Goal: Task Accomplishment & Management: Manage account settings

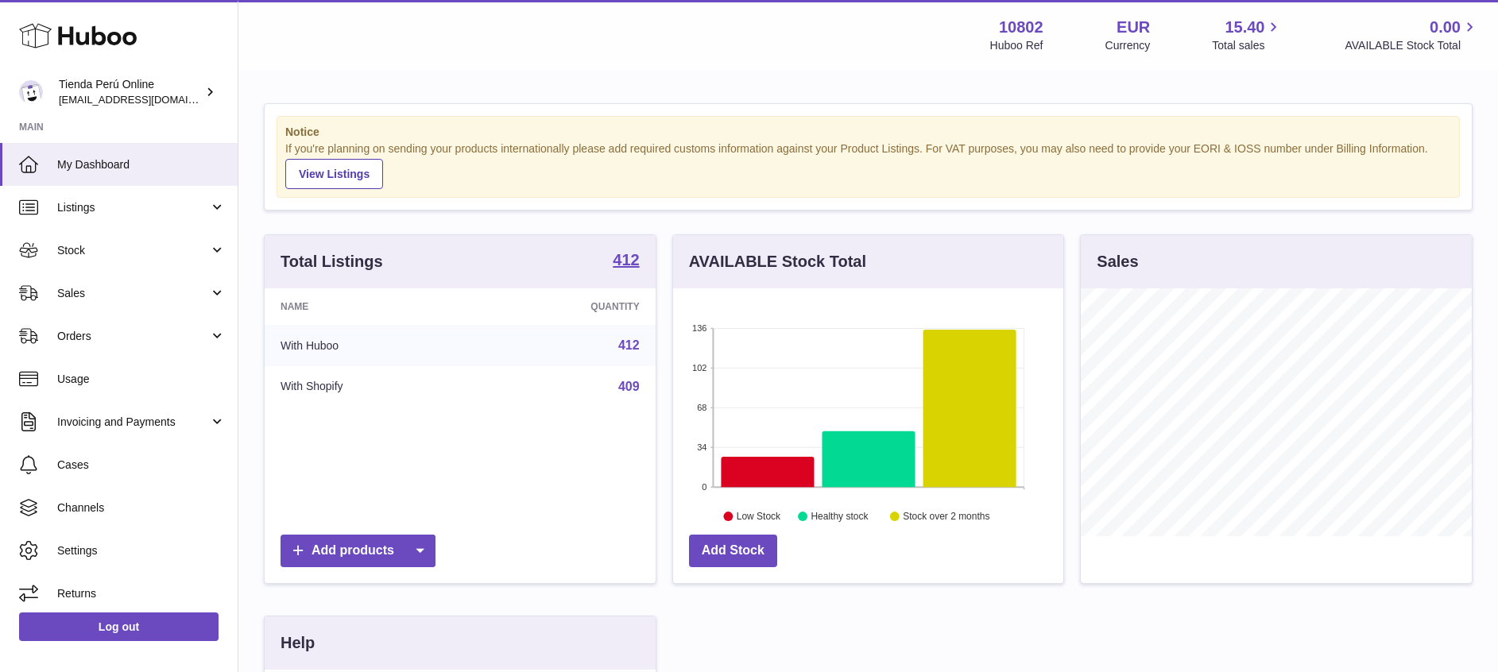
scroll to position [248, 397]
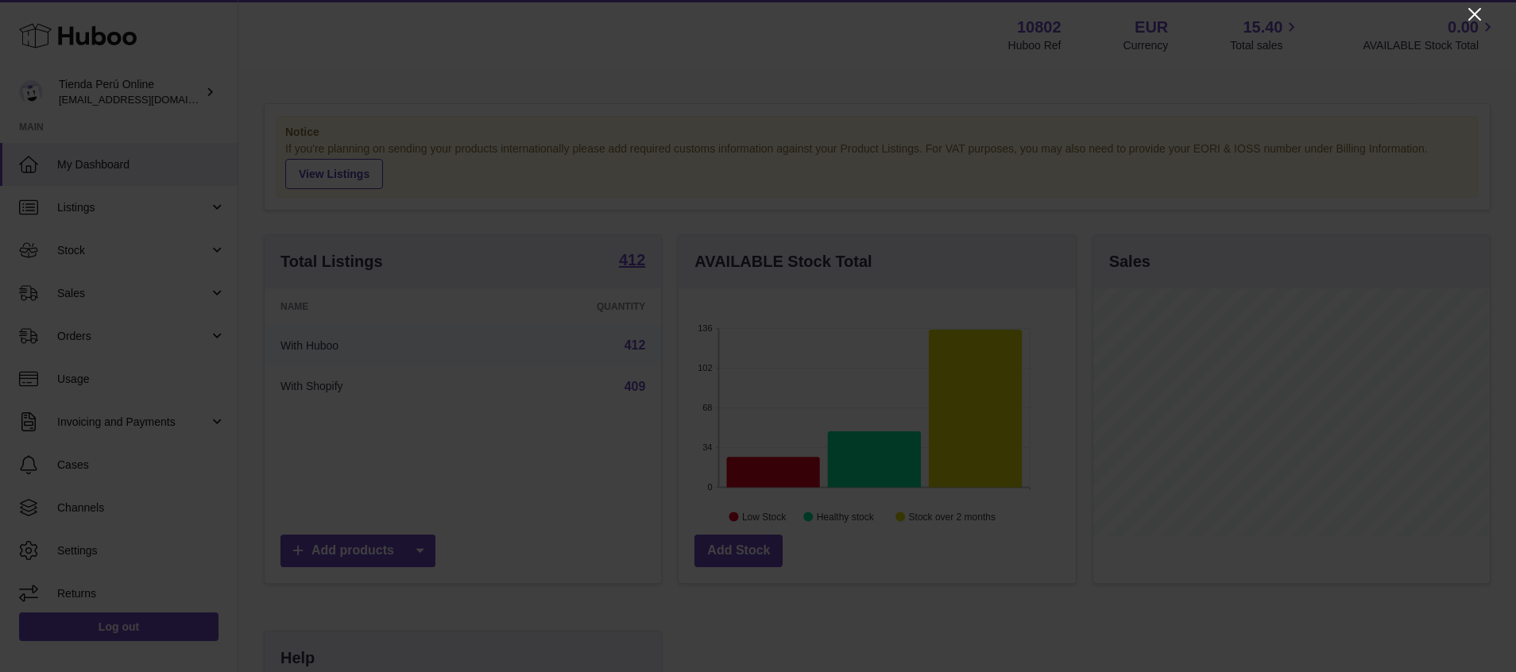
click at [1473, 17] on icon "Close" at bounding box center [1474, 14] width 13 height 13
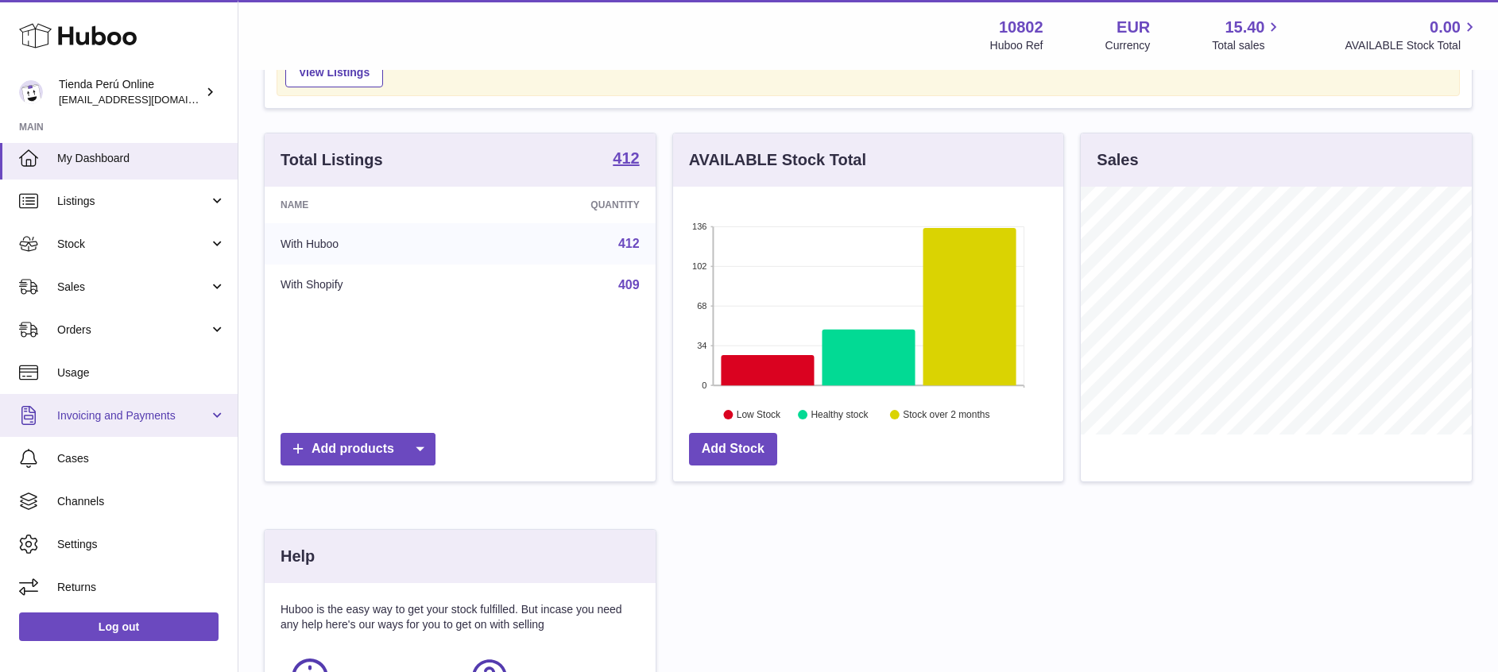
scroll to position [103, 0]
click at [161, 426] on link "Invoicing and Payments" at bounding box center [119, 415] width 238 height 43
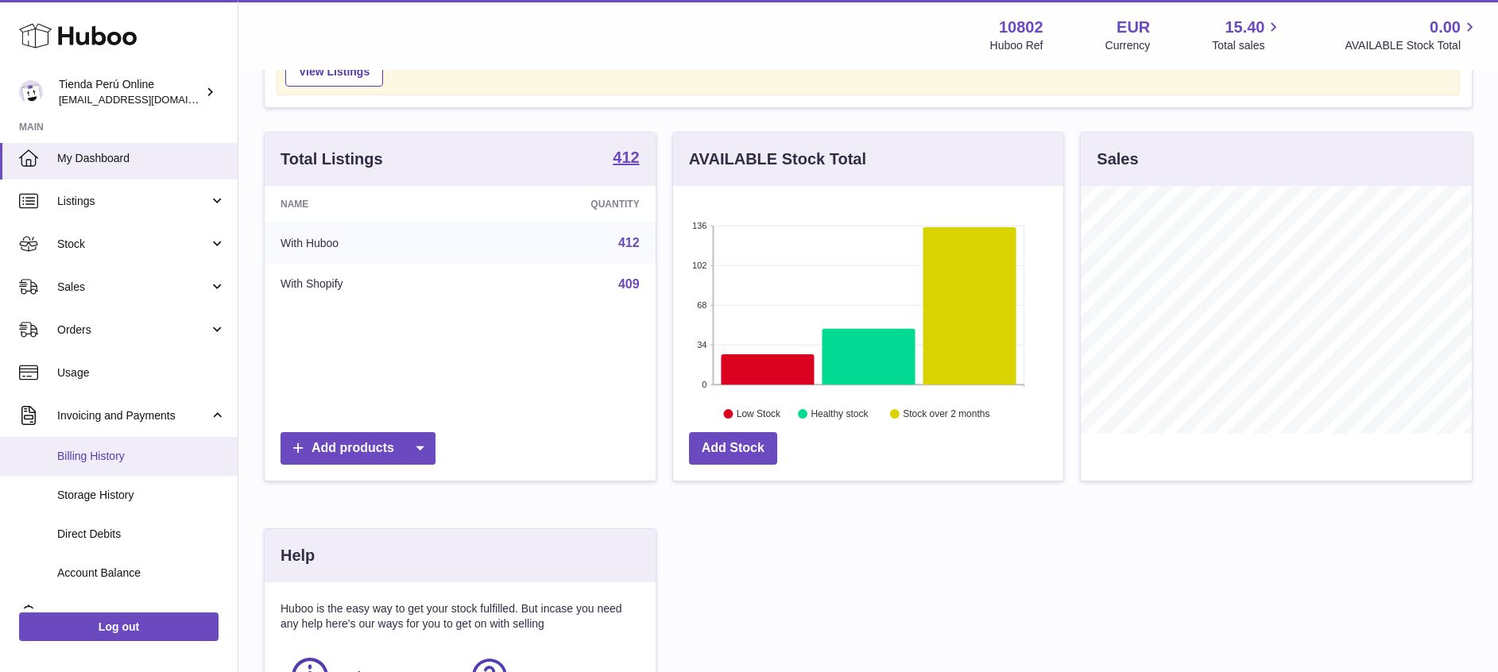
click at [133, 460] on span "Billing History" at bounding box center [141, 456] width 168 height 15
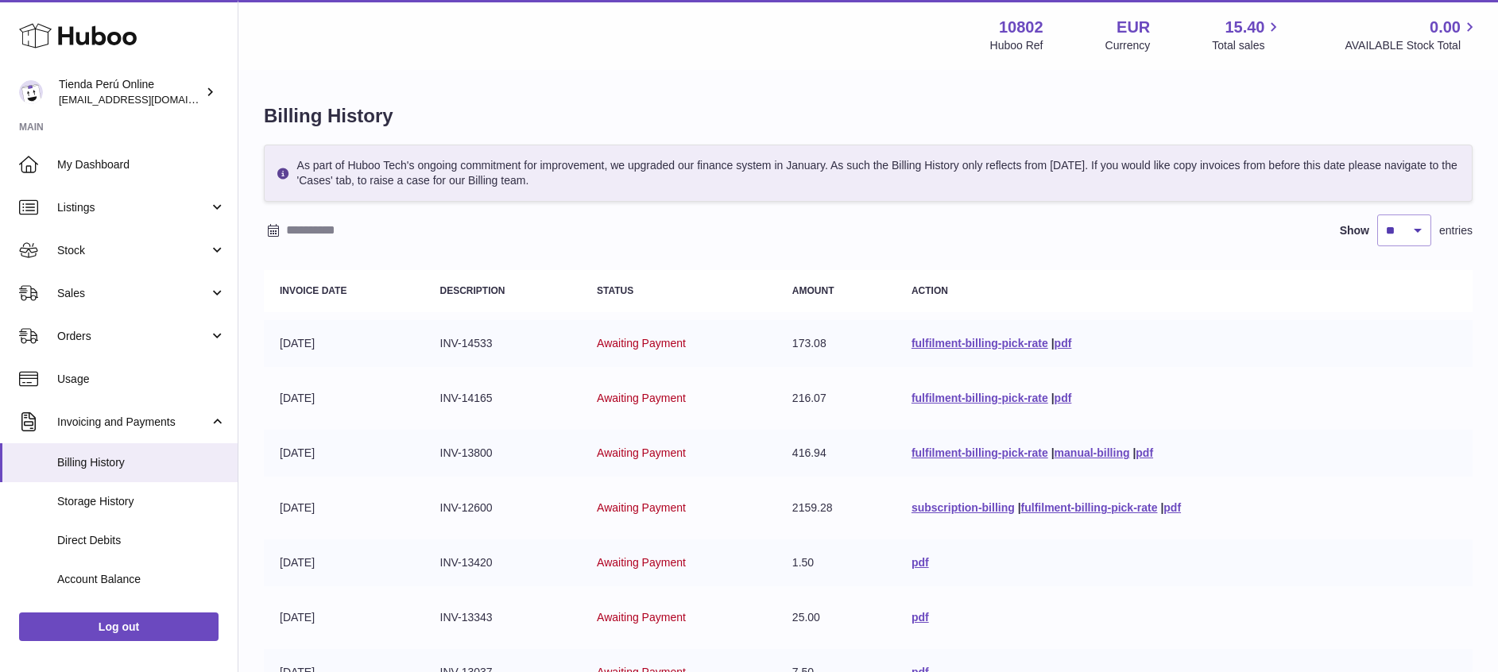
scroll to position [362, 0]
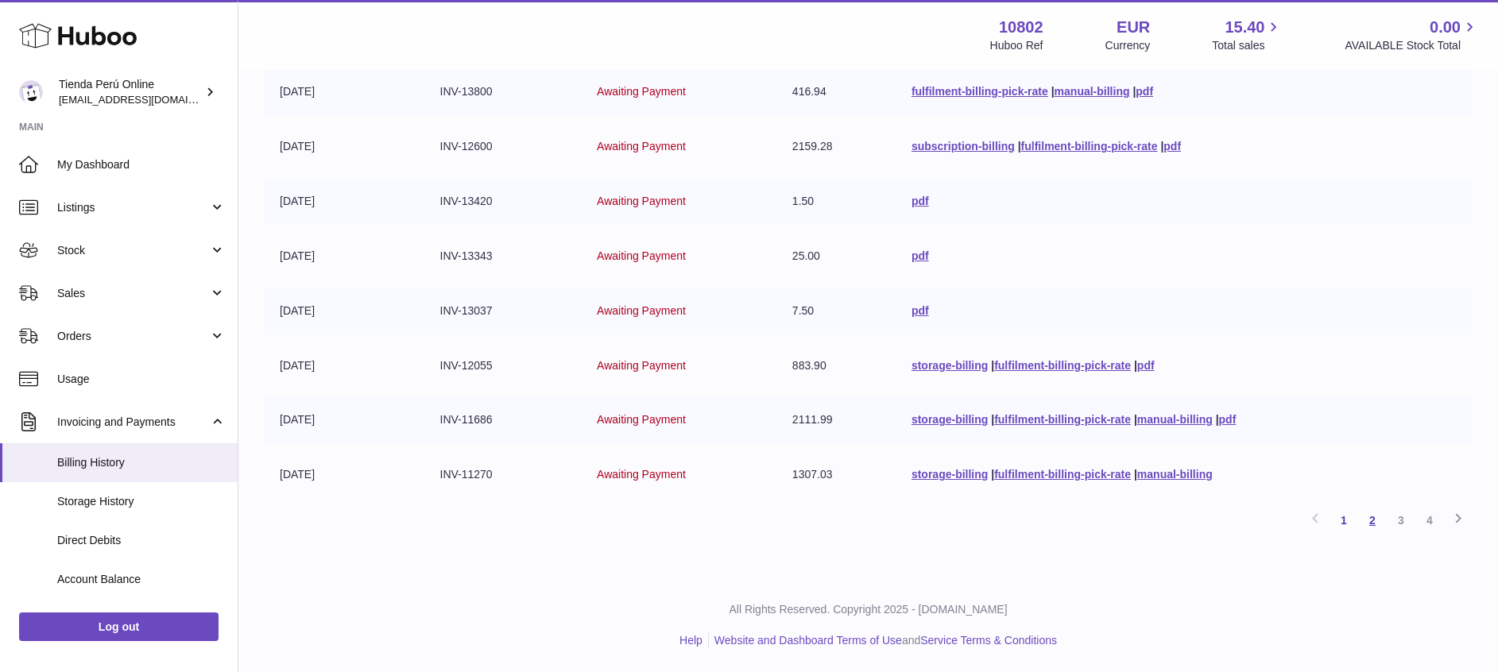
click at [1382, 523] on link "2" at bounding box center [1372, 520] width 29 height 29
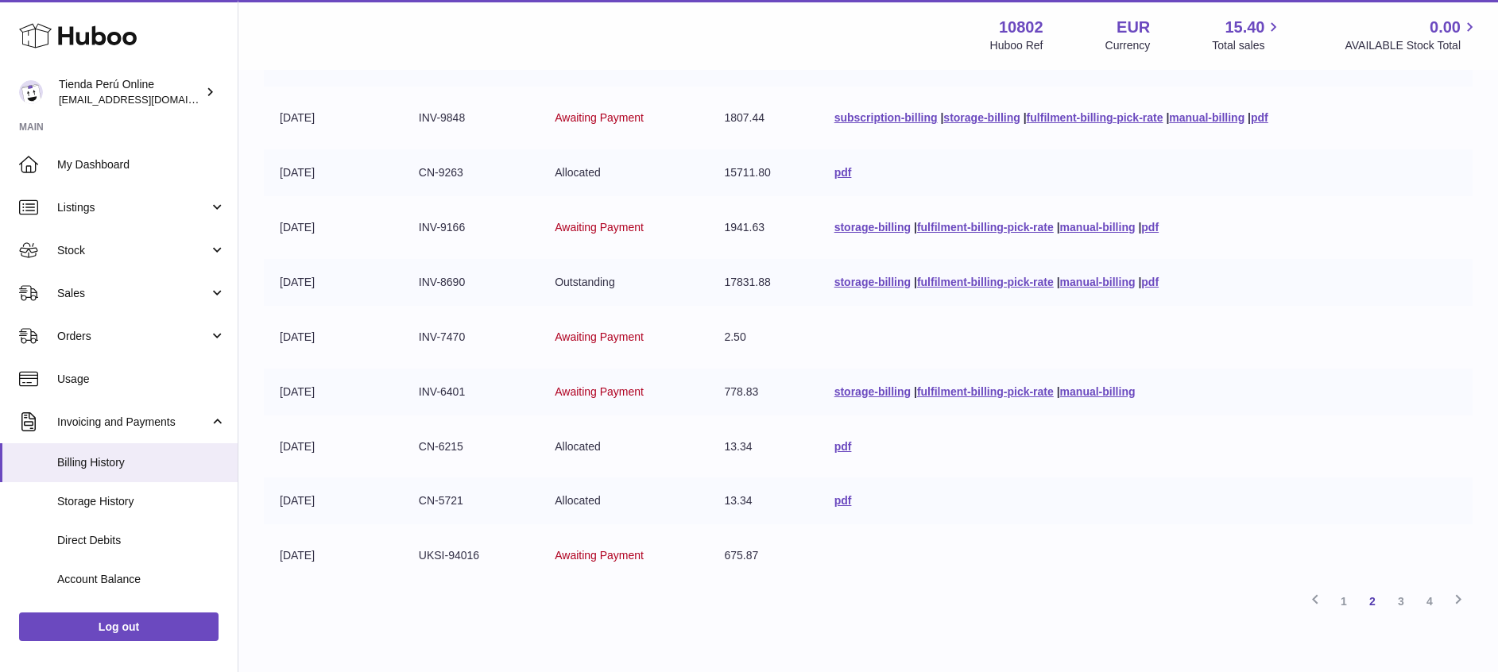
scroll to position [281, 0]
click at [861, 389] on link "storage-billing" at bounding box center [872, 391] width 76 height 13
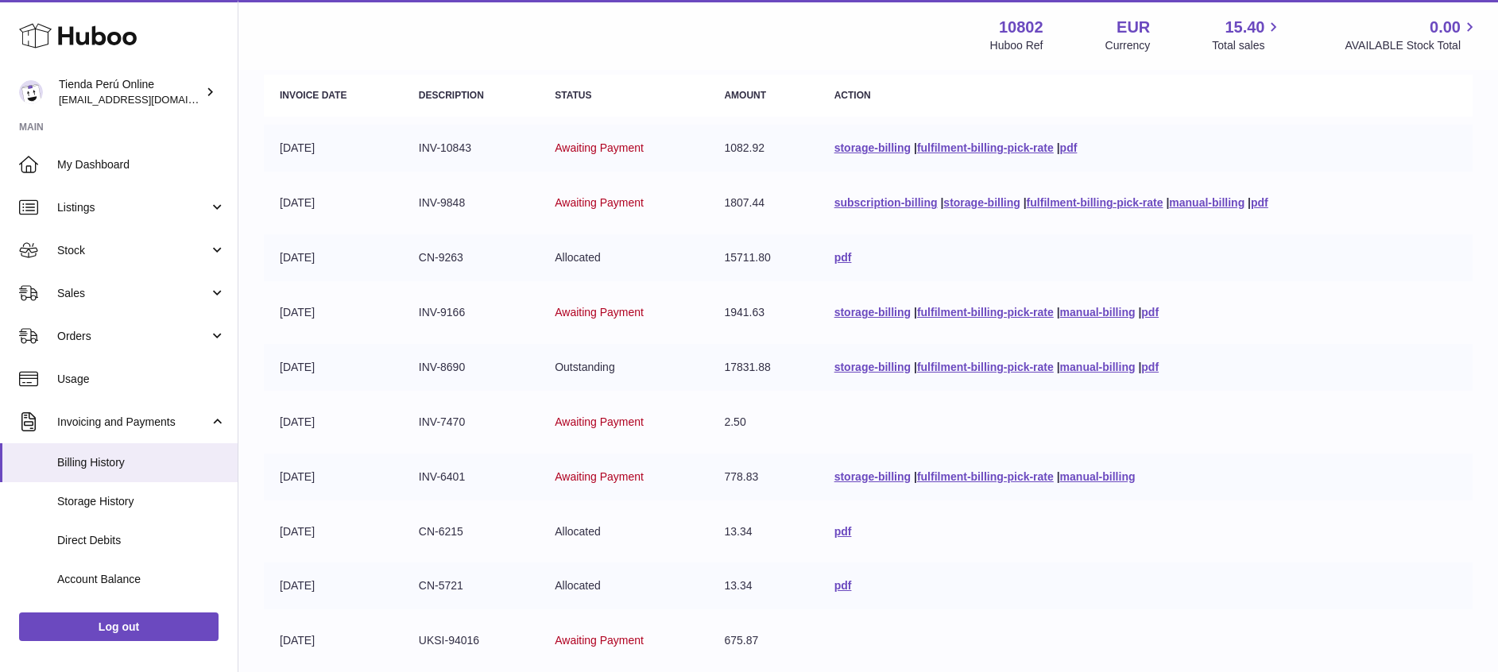
scroll to position [135, 0]
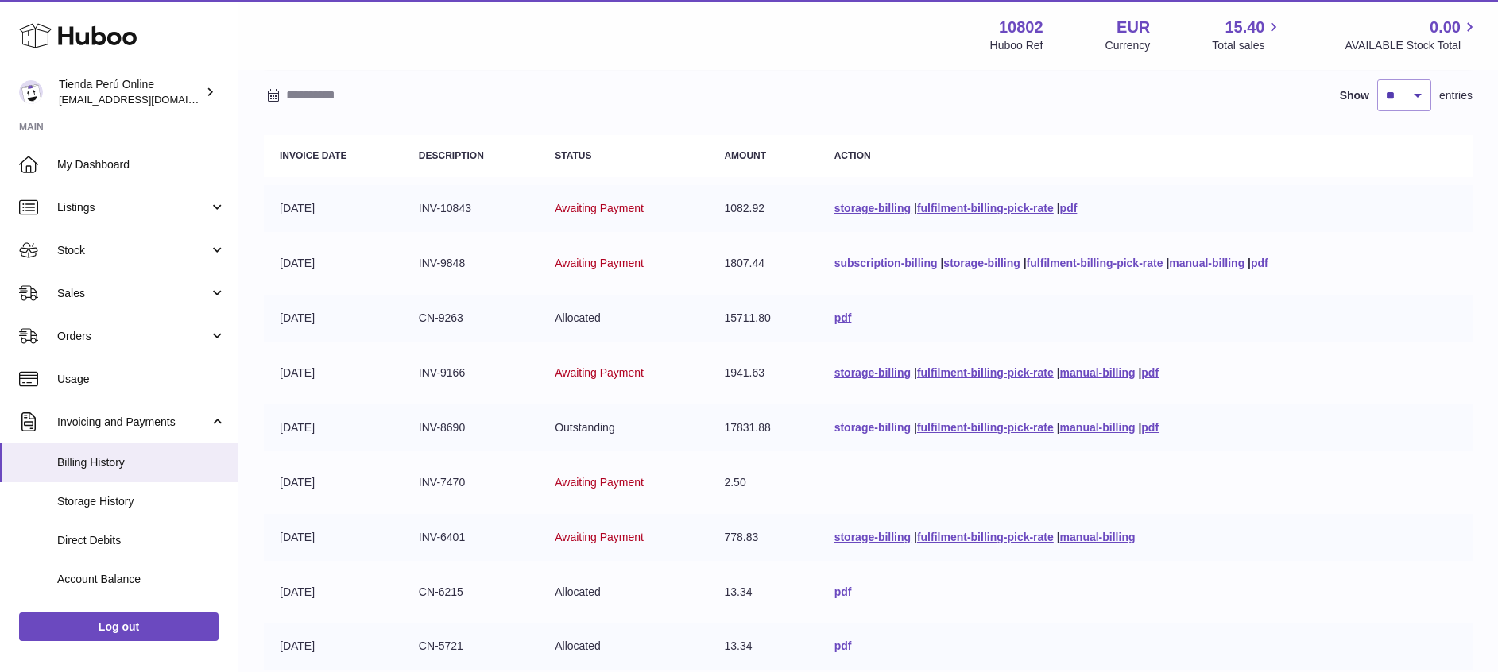
click at [862, 421] on link "storage-billing" at bounding box center [872, 427] width 76 height 13
click at [1159, 373] on link "pdf" at bounding box center [1149, 372] width 17 height 13
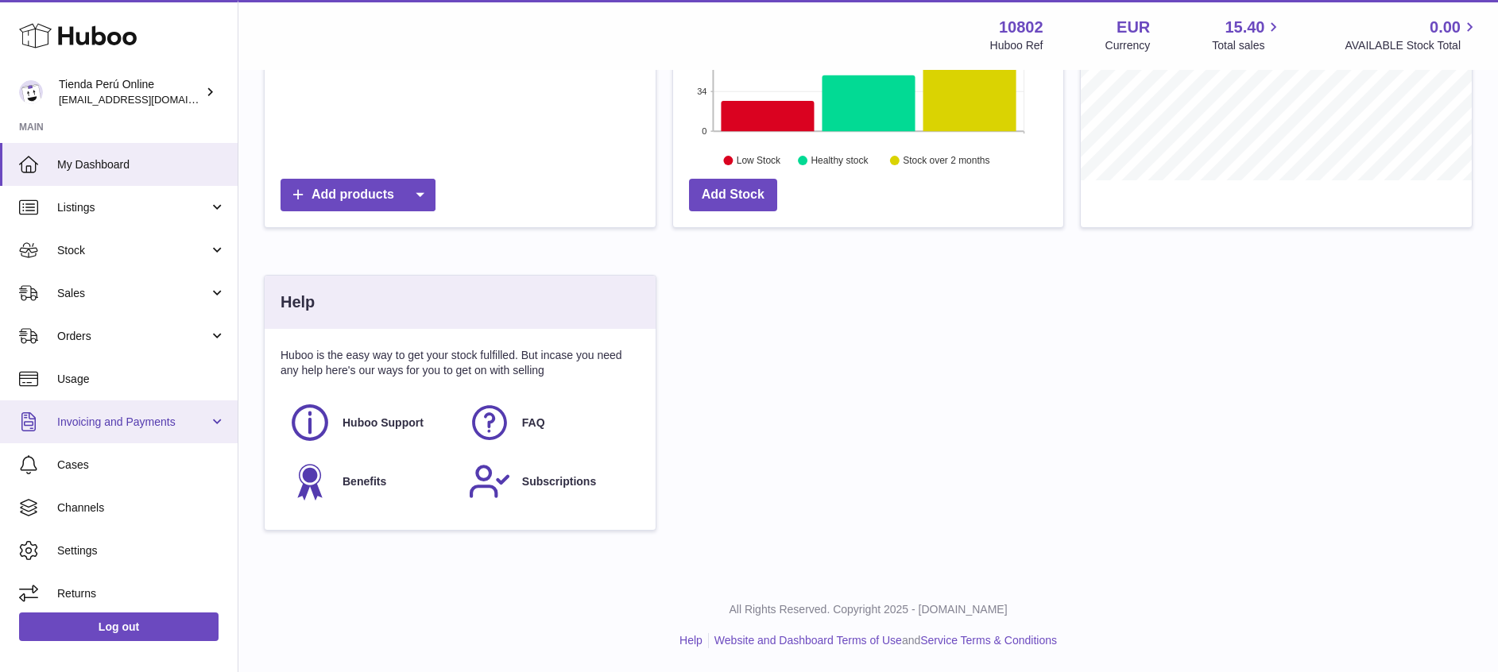
click at [121, 418] on span "Invoicing and Payments" at bounding box center [133, 422] width 152 height 15
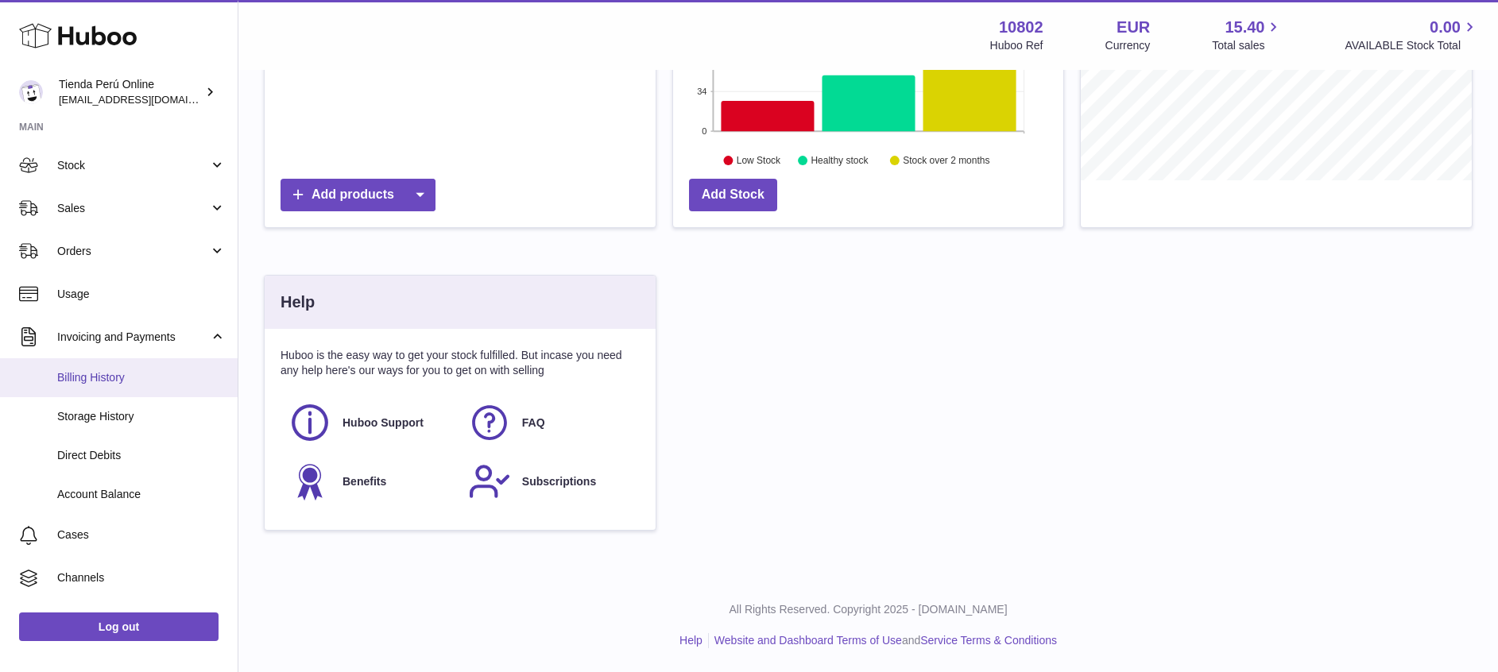
scroll to position [86, 0]
click at [91, 372] on span "Billing History" at bounding box center [141, 376] width 168 height 15
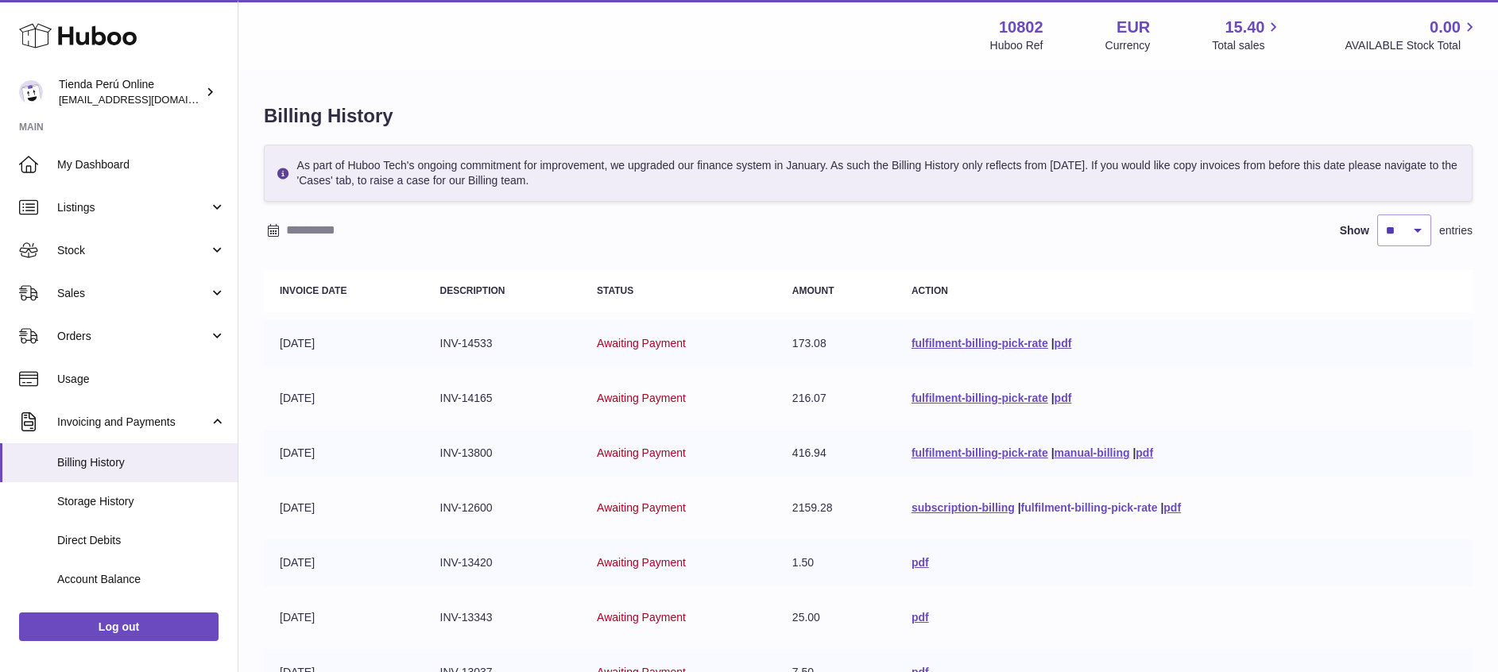
scroll to position [362, 0]
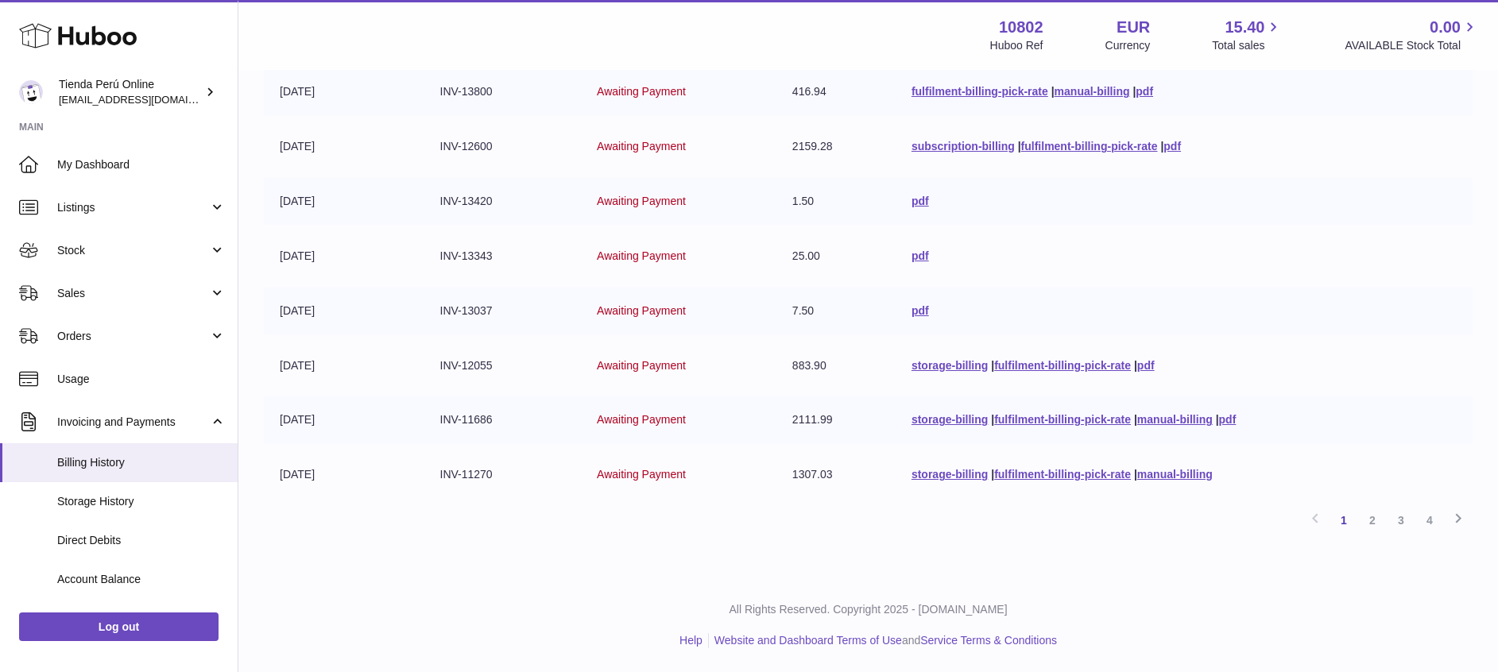
click at [1389, 552] on div "Billing History As part of Huboo Tech's ongoing commitment for improvement, we …" at bounding box center [867, 144] width 1259 height 869
click at [1375, 520] on link "2" at bounding box center [1372, 520] width 29 height 29
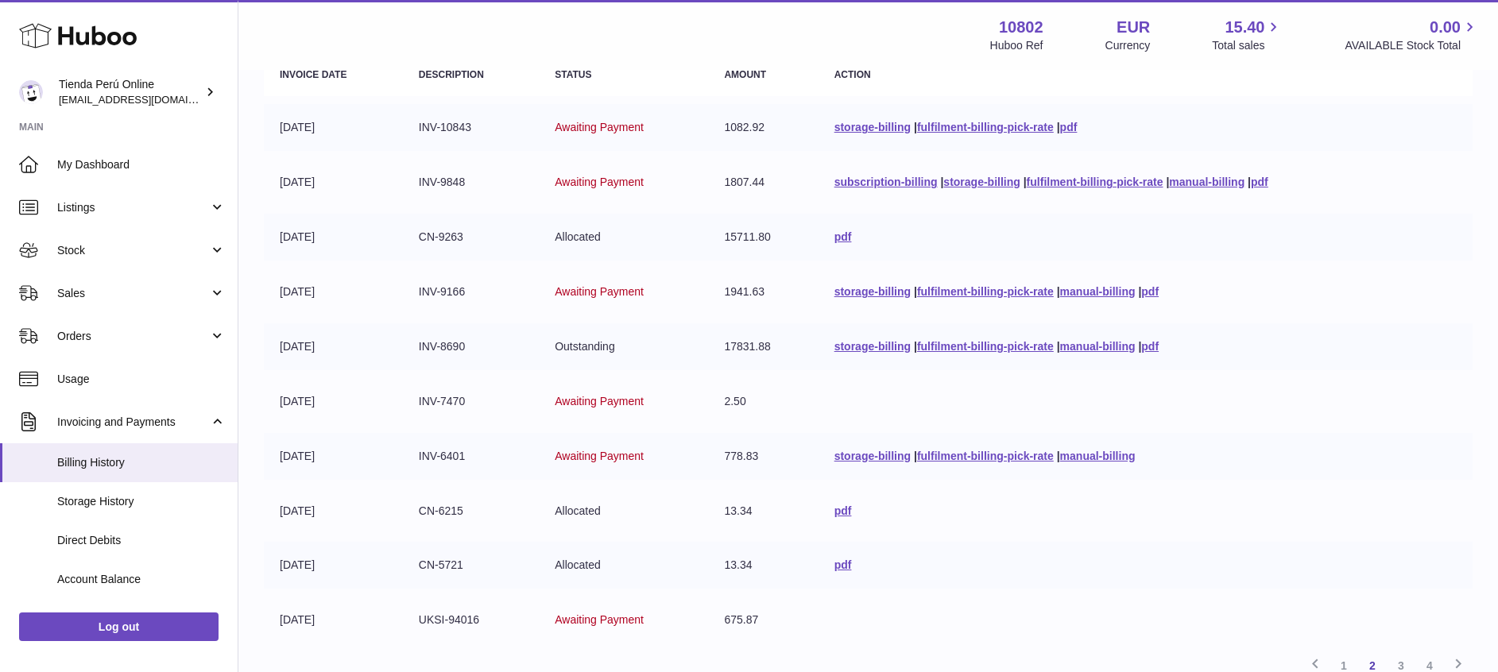
scroll to position [236, 0]
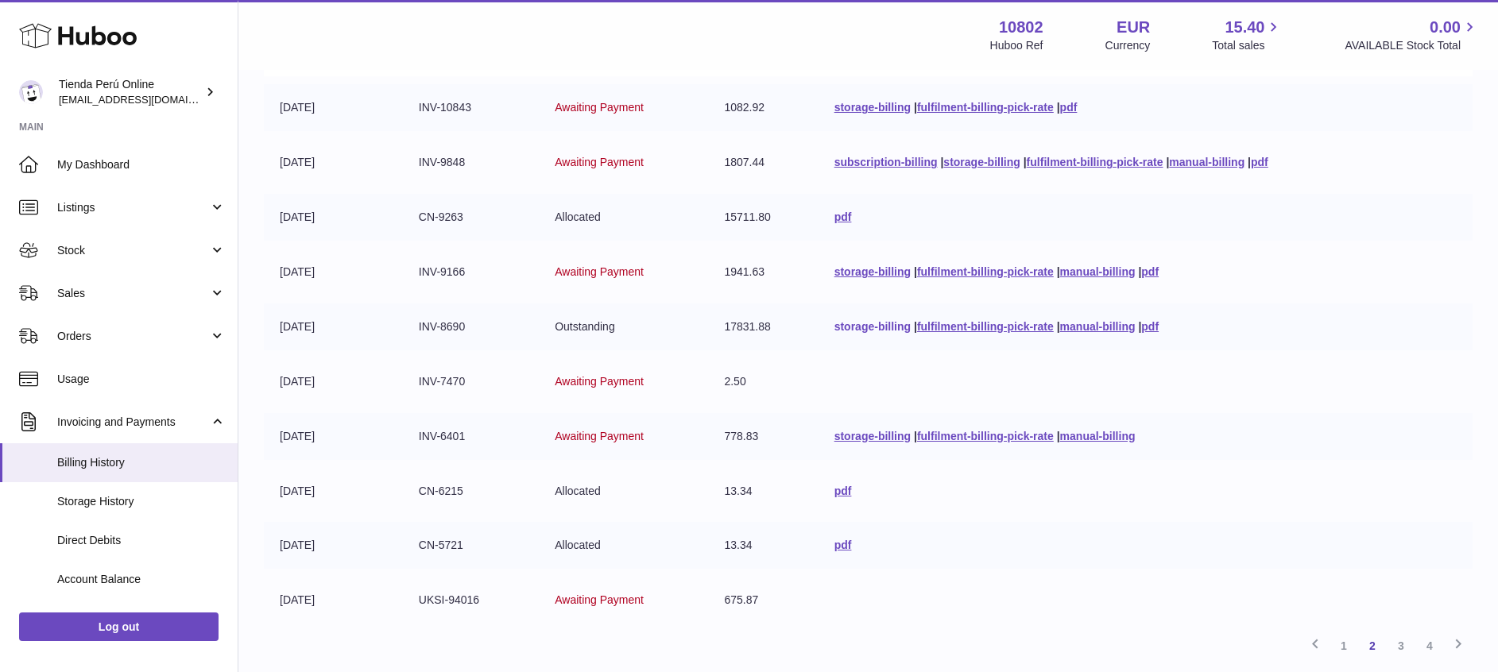
click at [838, 323] on link "storage-billing" at bounding box center [872, 326] width 76 height 13
drag, startPoint x: 408, startPoint y: 327, endPoint x: 468, endPoint y: 322, distance: 60.6
click at [468, 322] on td "INV-8690" at bounding box center [471, 327] width 136 height 47
copy td "INV-8690"
click at [842, 270] on link "storage-billing" at bounding box center [872, 271] width 76 height 13
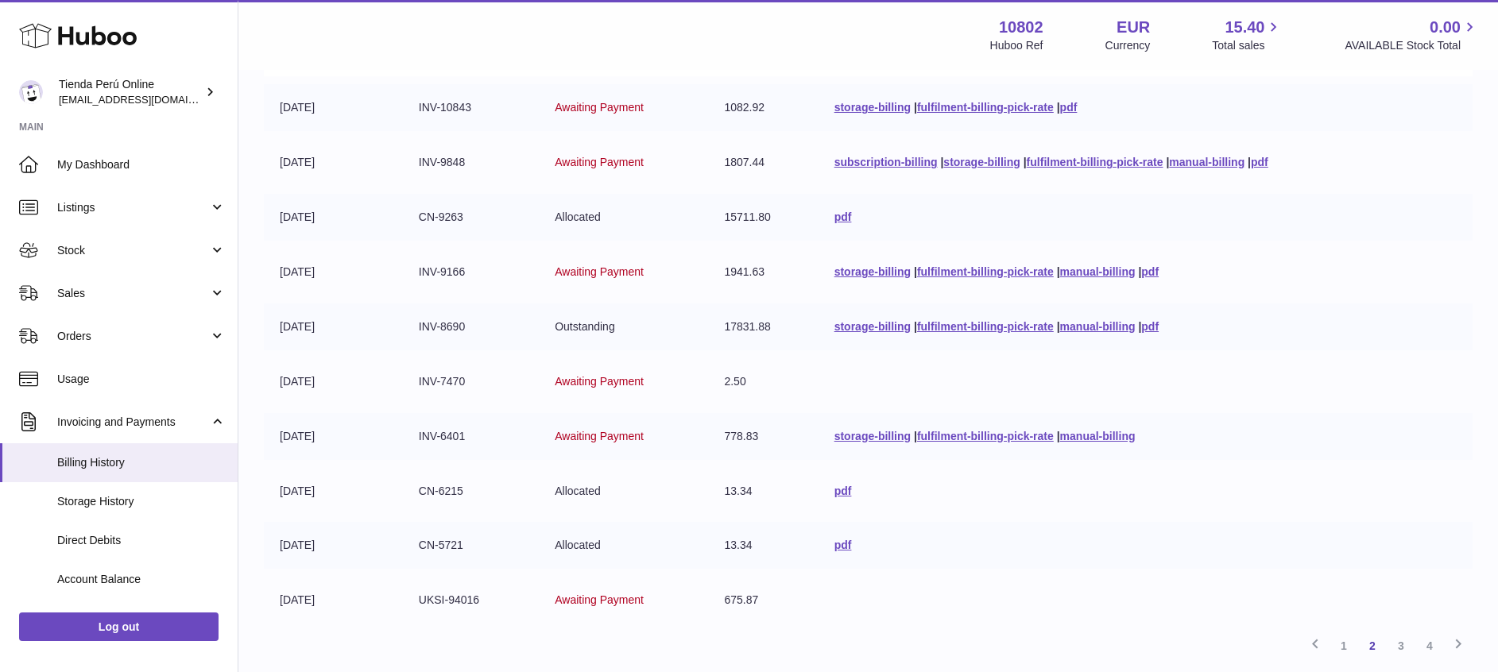
click at [453, 273] on td "INV-9166" at bounding box center [471, 272] width 136 height 47
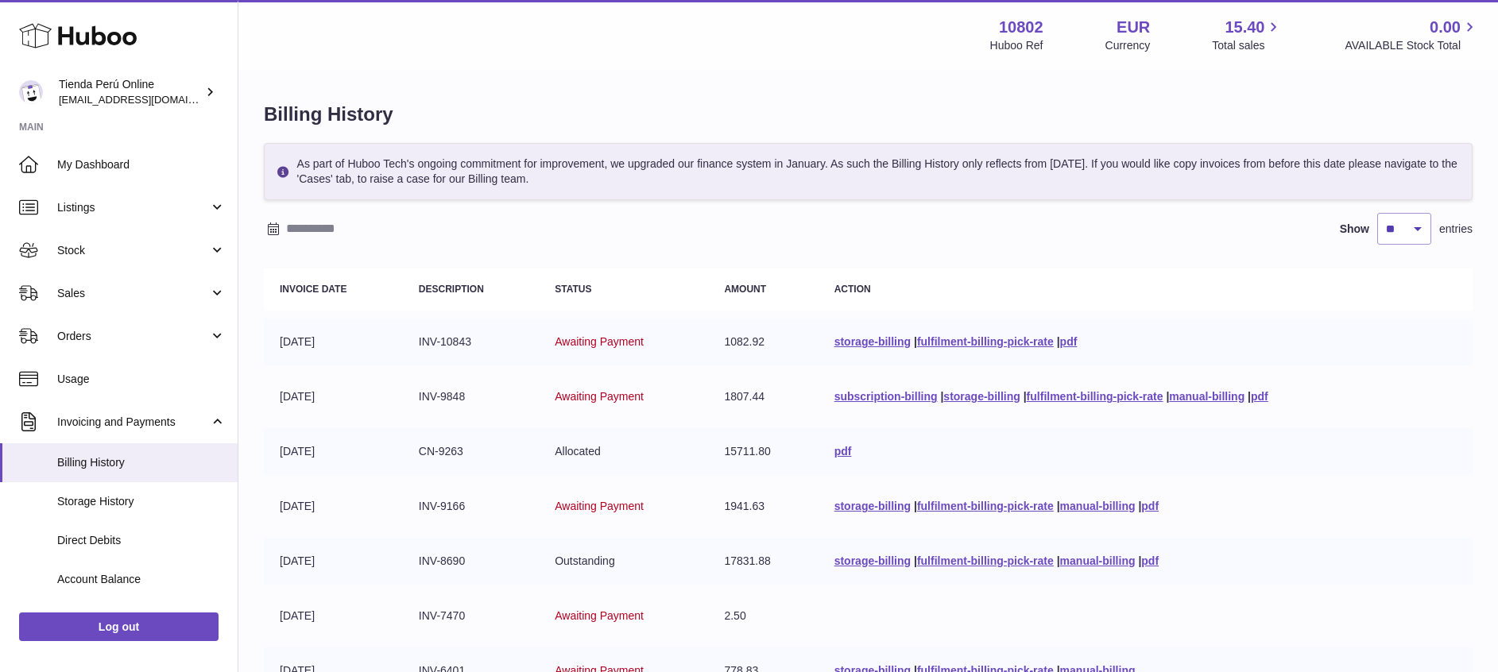
scroll to position [0, 0]
click at [975, 395] on link "storage-billing" at bounding box center [981, 398] width 76 height 13
click at [579, 66] on div "Menu Huboo 10802 Huboo Ref EUR Currency 15.40 Total sales 0.00 AVAILABLE Stock …" at bounding box center [867, 35] width 1259 height 70
click at [848, 346] on link "storage-billing" at bounding box center [872, 343] width 76 height 13
click at [850, 342] on link "storage-billing" at bounding box center [872, 343] width 76 height 13
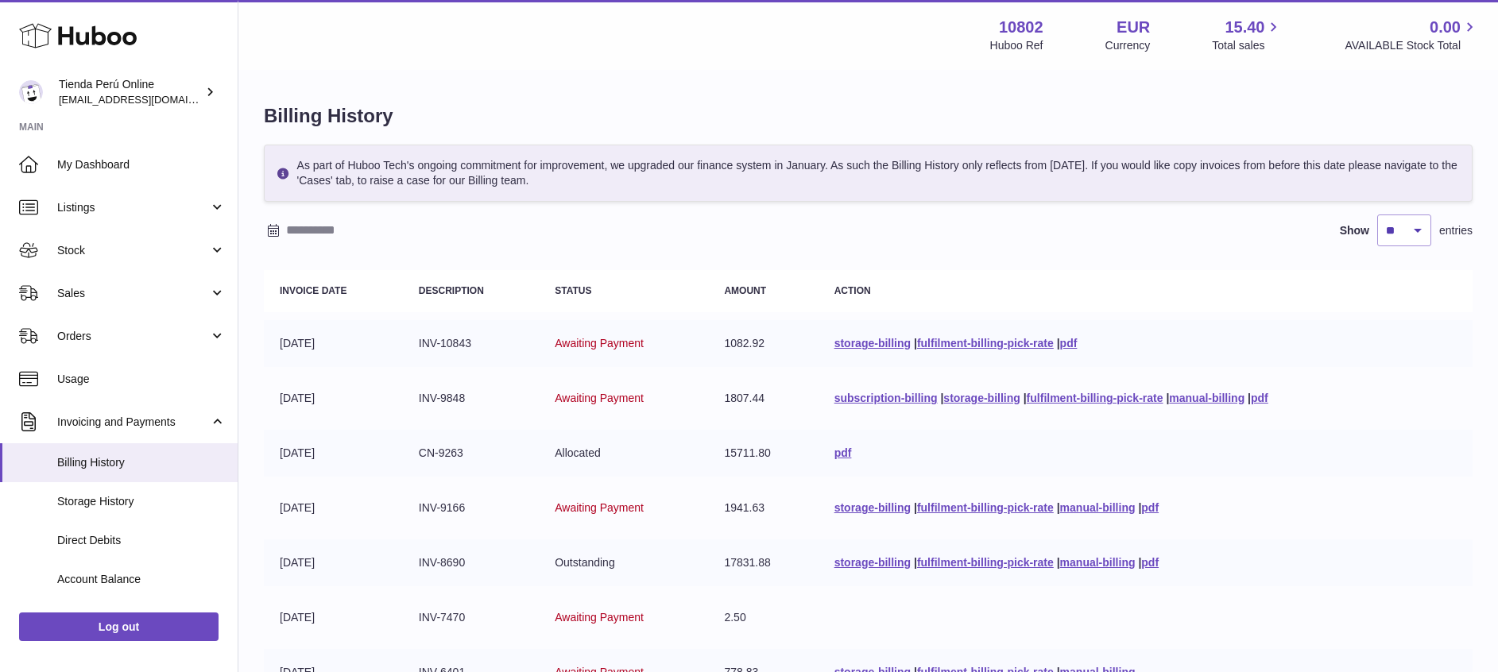
click at [759, 97] on div "Billing History As part of Huboo Tech's ongoing commitment for improvement, we …" at bounding box center [867, 506] width 1259 height 869
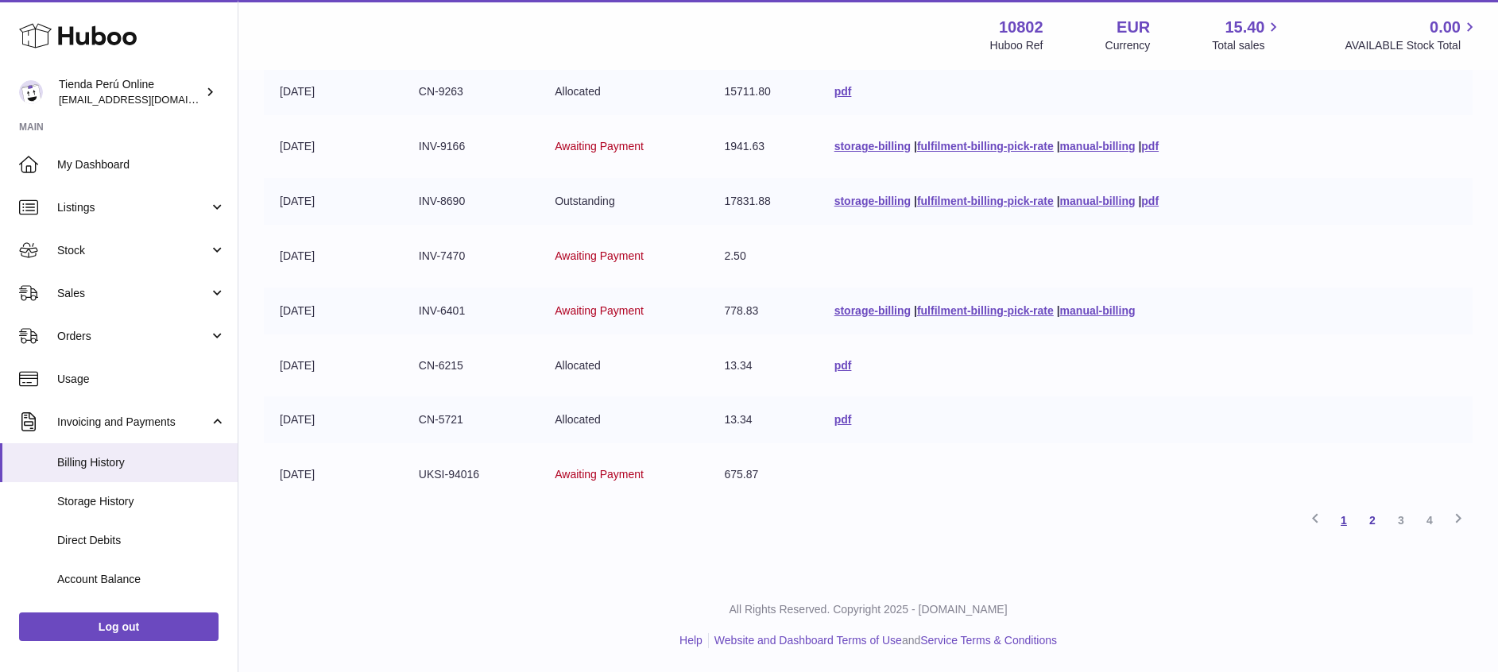
click at [1352, 521] on link "1" at bounding box center [1343, 520] width 29 height 29
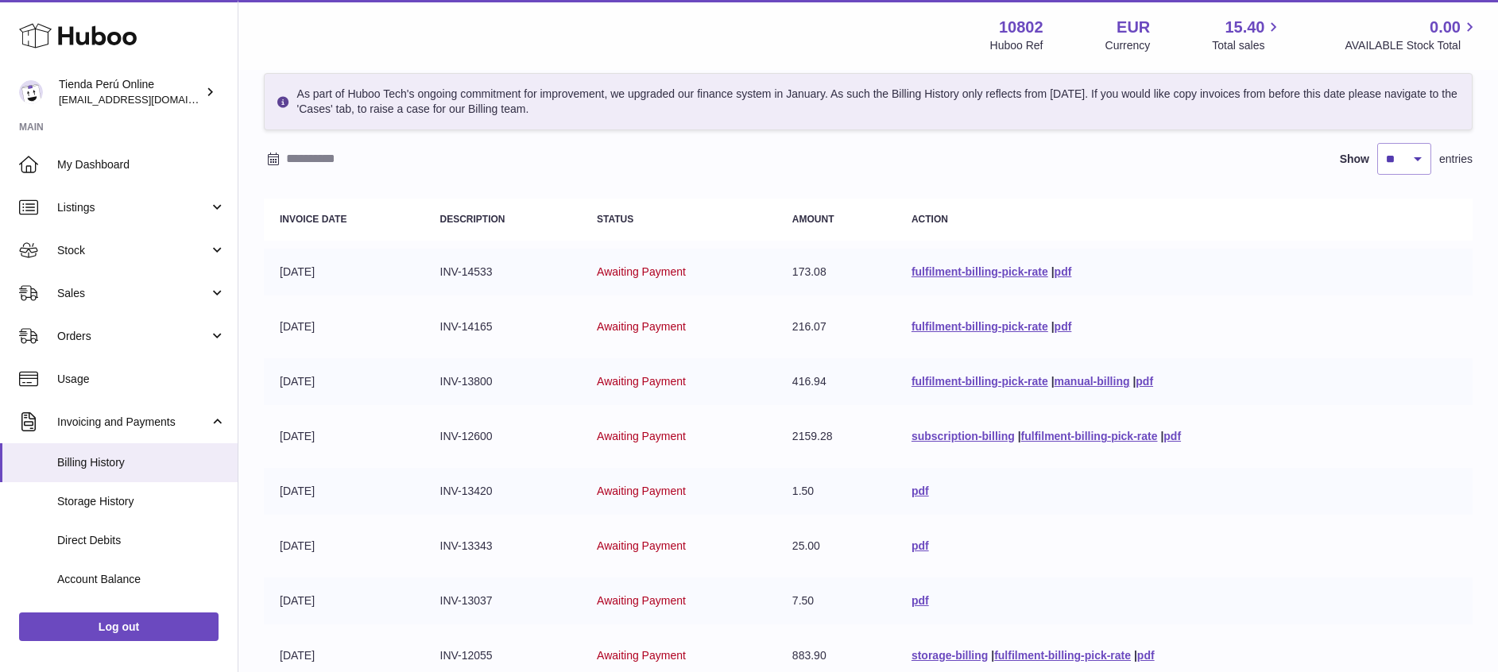
scroll to position [362, 0]
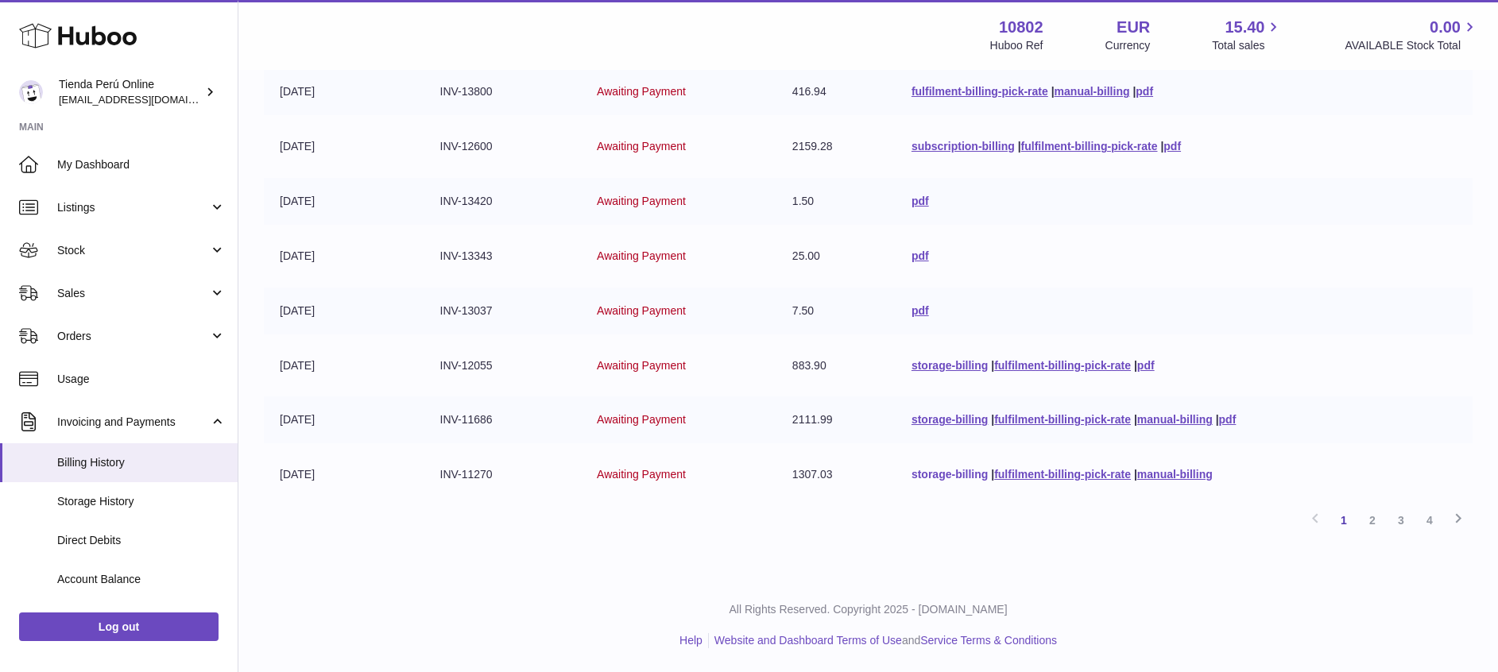
click at [934, 474] on link "storage-billing" at bounding box center [949, 474] width 76 height 13
click at [567, 567] on div "Billing History As part of Huboo Tech's ongoing commitment for improvement, we …" at bounding box center [867, 144] width 1259 height 869
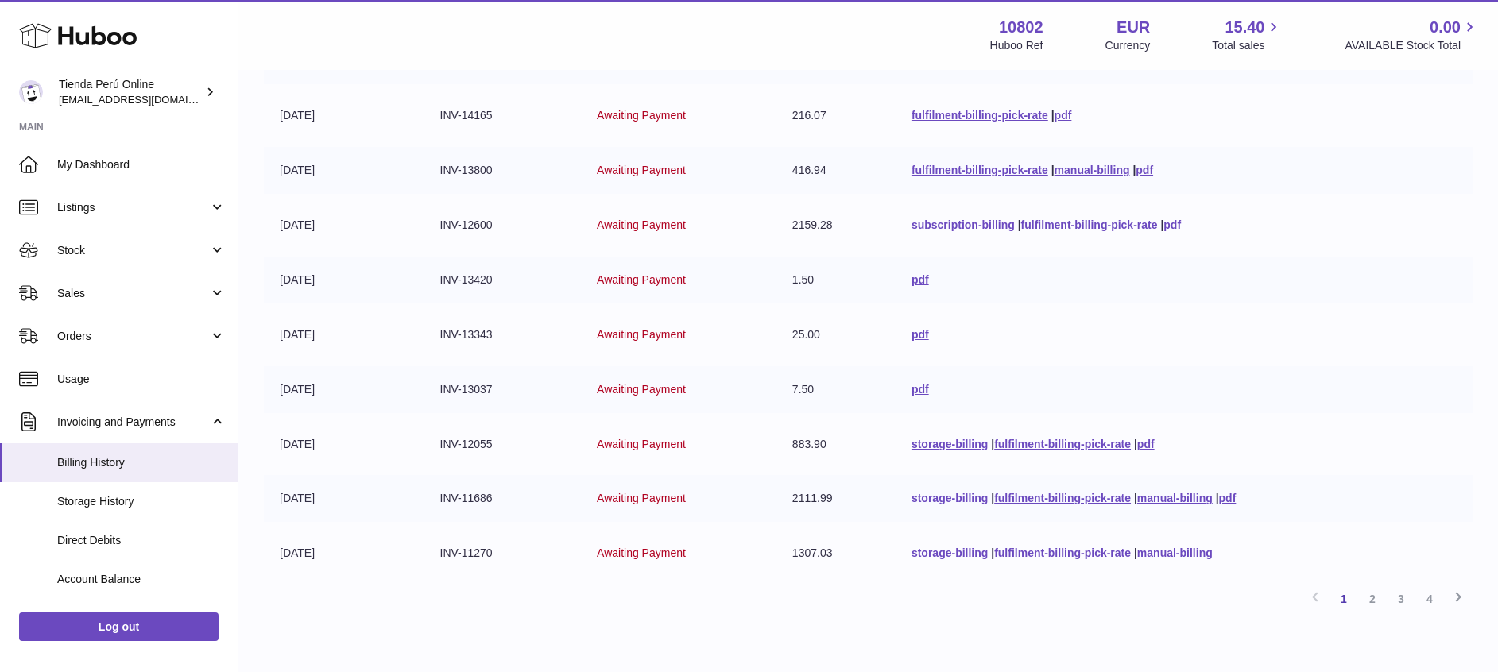
click at [925, 498] on link "storage-billing" at bounding box center [949, 498] width 76 height 13
click at [923, 442] on link "storage-billing" at bounding box center [949, 444] width 76 height 13
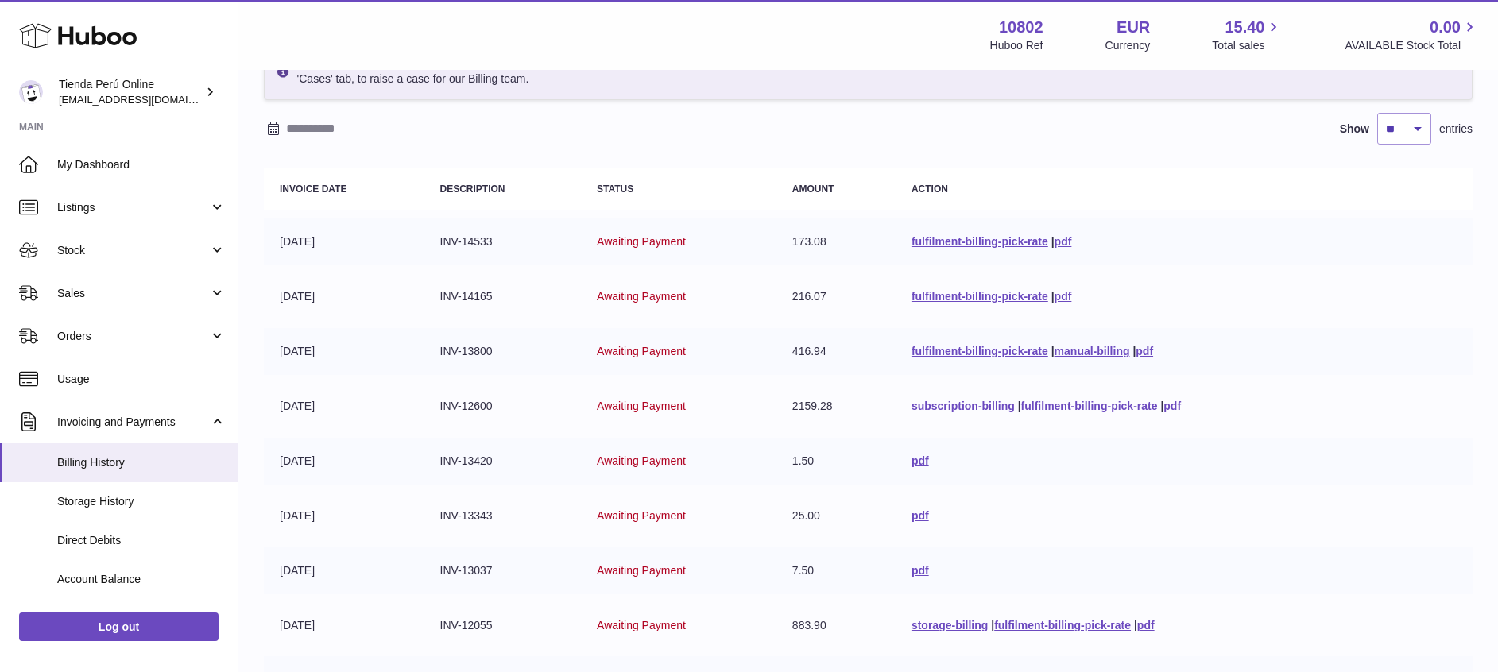
scroll to position [52, 0]
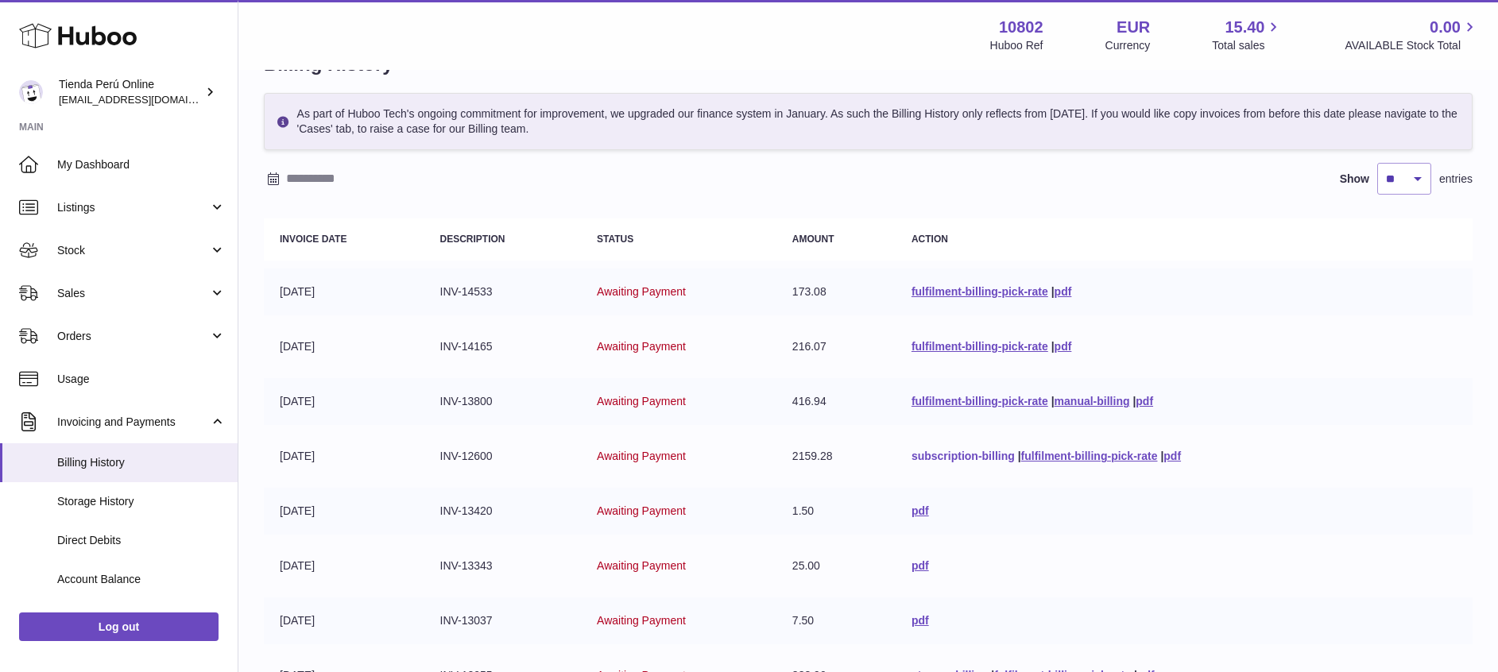
click at [942, 455] on link "subscription-billing" at bounding box center [962, 456] width 103 height 13
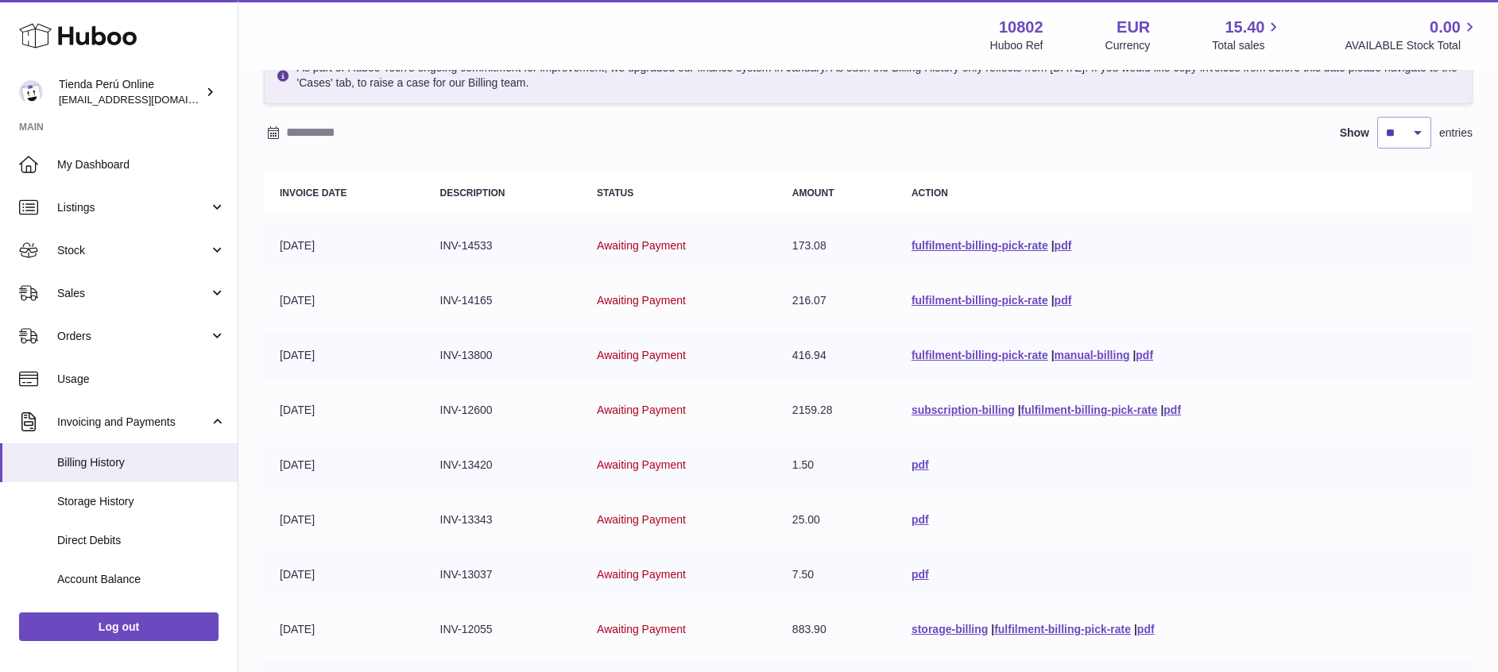
scroll to position [333, 0]
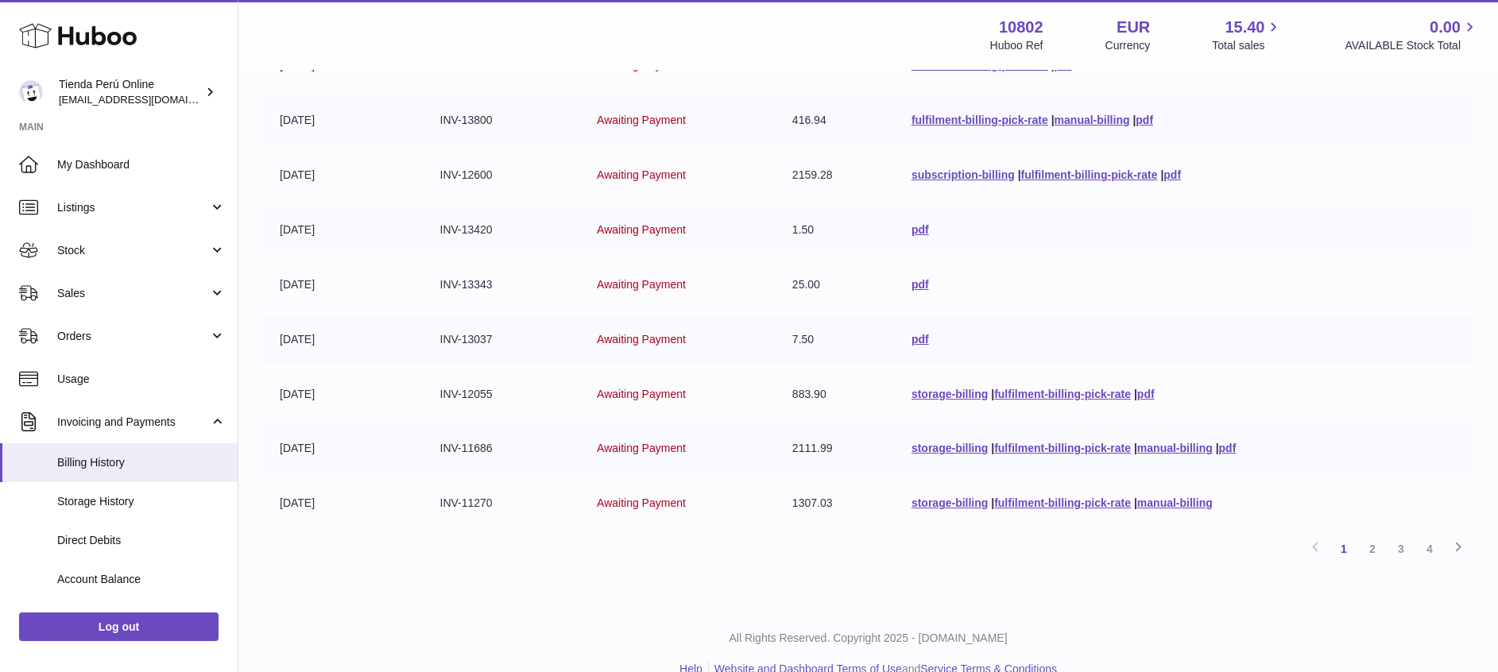
click at [1163, 395] on td "storage-billing | fulfilment-billing-pick-rate | pdf" at bounding box center [1184, 394] width 577 height 47
click at [1149, 395] on link "pdf" at bounding box center [1145, 394] width 17 height 13
click at [1155, 393] on link "pdf" at bounding box center [1145, 394] width 17 height 13
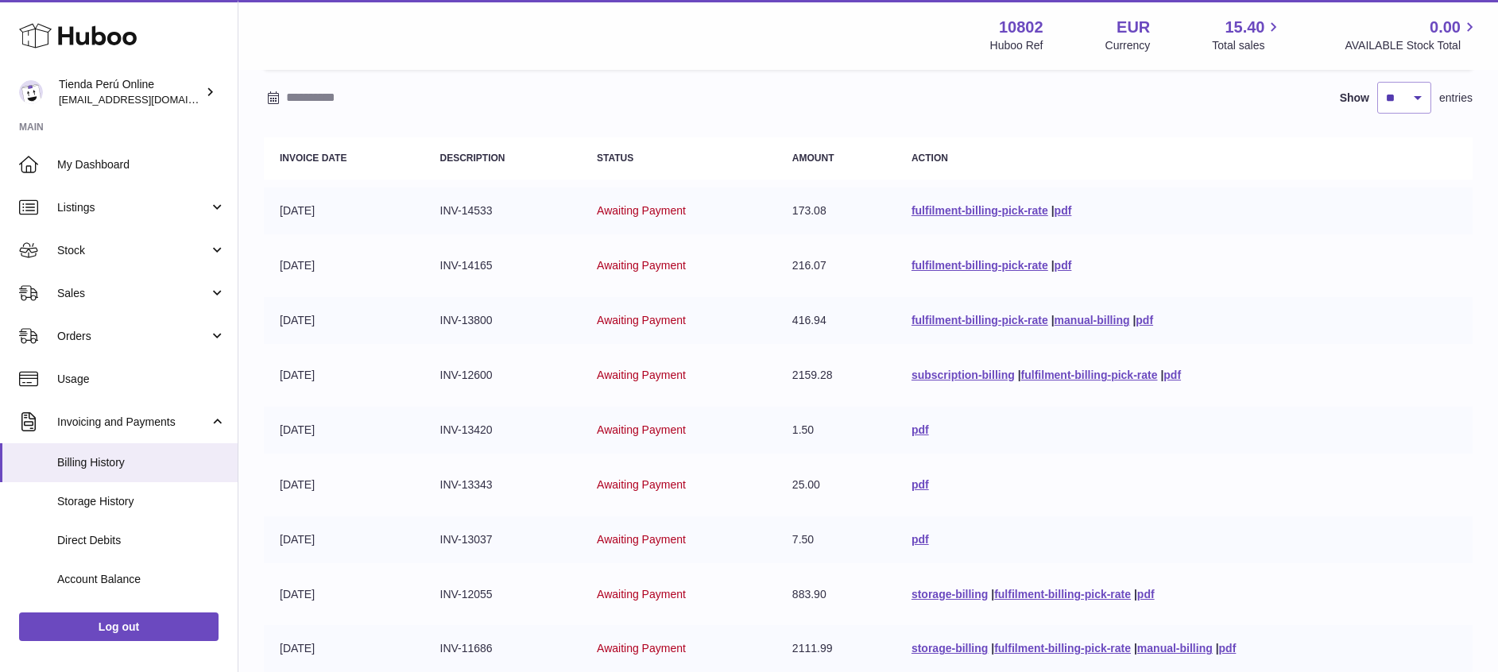
scroll to position [130, 0]
